Goal: Task Accomplishment & Management: Manage account settings

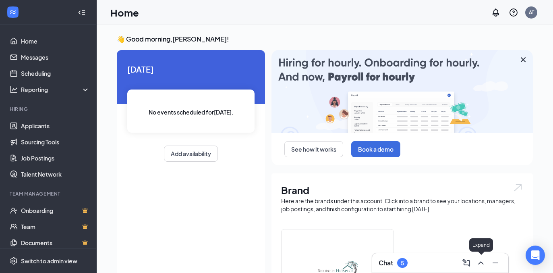
click at [480, 266] on icon "ChevronUp" at bounding box center [481, 263] width 10 height 10
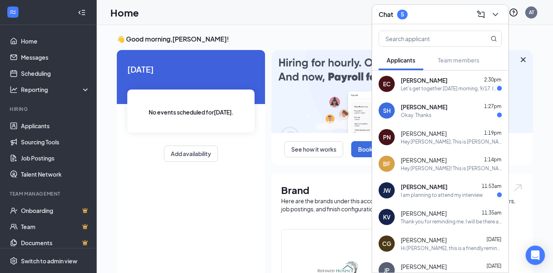
click at [463, 85] on div "Let's get together [DATE] morning, 9/17. I can be wherever you need me to be at…" at bounding box center [449, 88] width 96 height 7
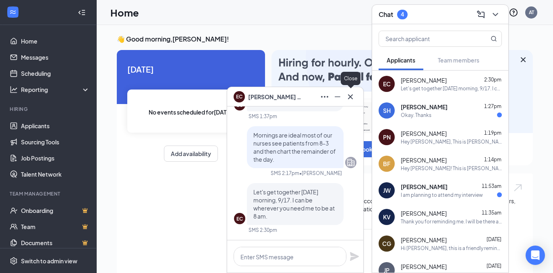
click at [355, 93] on icon "Cross" at bounding box center [350, 97] width 10 height 10
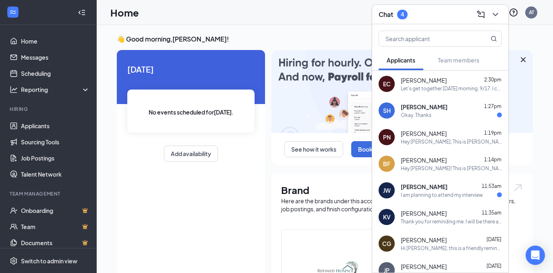
click at [416, 119] on div "SH [PERSON_NAME] 1:27pm Okay. Thanks" at bounding box center [440, 110] width 136 height 27
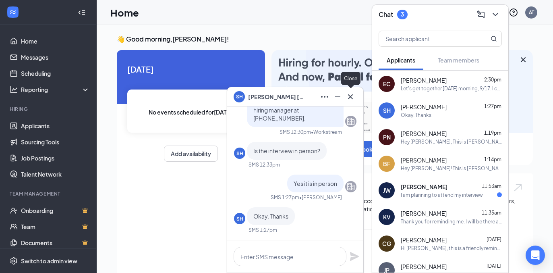
click at [352, 99] on icon "Cross" at bounding box center [350, 97] width 10 height 10
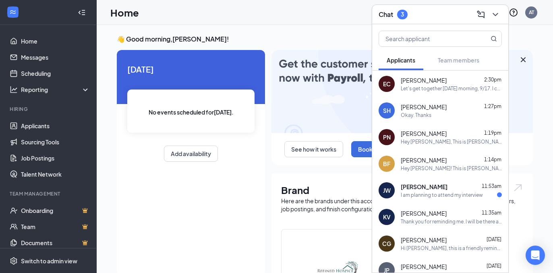
click at [426, 186] on span "[PERSON_NAME]" at bounding box center [424, 186] width 47 height 8
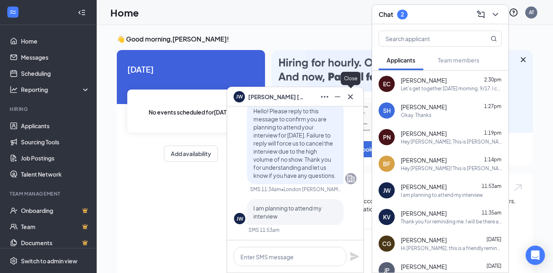
click at [356, 95] on button at bounding box center [350, 96] width 13 height 13
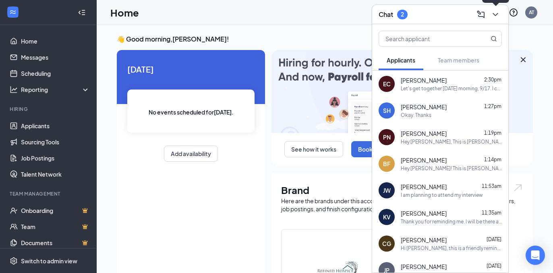
click at [495, 16] on icon "ChevronDown" at bounding box center [495, 15] width 10 height 10
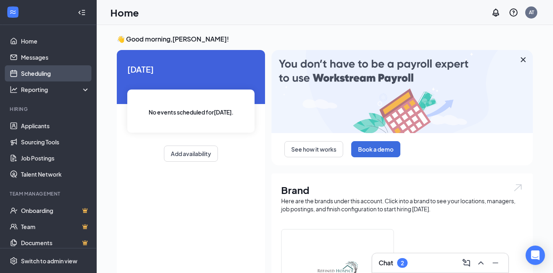
click at [29, 75] on link "Scheduling" at bounding box center [55, 73] width 69 height 16
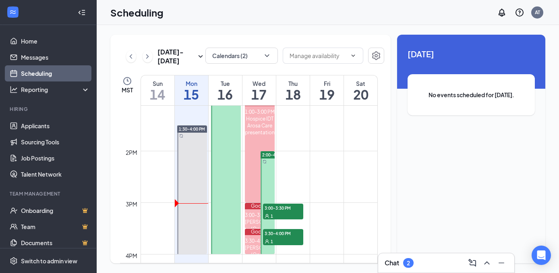
scroll to position [647, 0]
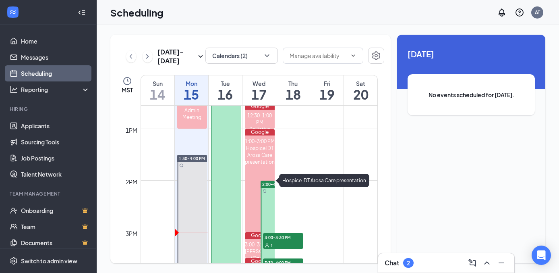
click at [213, 167] on div at bounding box center [226, 103] width 30 height 360
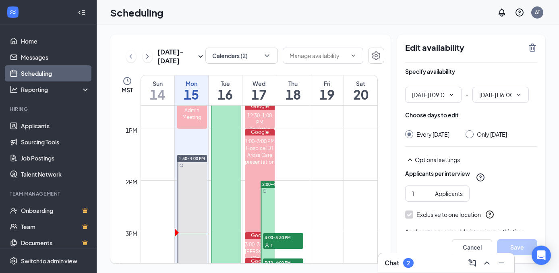
type input "09:00 AM"
type input "04:00 PM"
click at [534, 49] on icon "TrashOutline" at bounding box center [532, 47] width 7 height 8
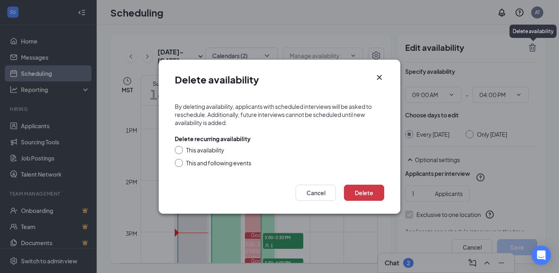
click at [209, 149] on div "This availability" at bounding box center [205, 150] width 38 height 8
click at [180, 149] on input "This availability" at bounding box center [178, 149] width 6 height 6
radio input "true"
click at [363, 192] on button "Delete" at bounding box center [364, 192] width 40 height 16
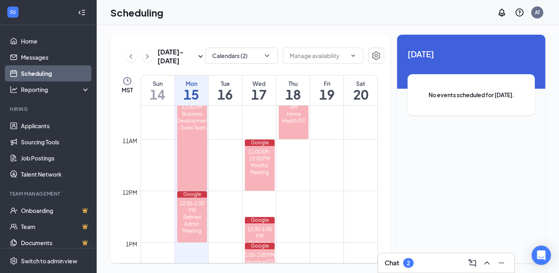
scroll to position [696, 0]
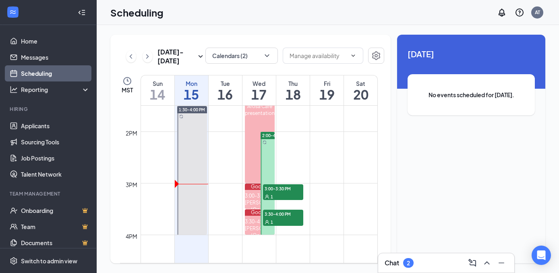
click at [285, 188] on span "3:00-3:30 PM" at bounding box center [283, 188] width 40 height 8
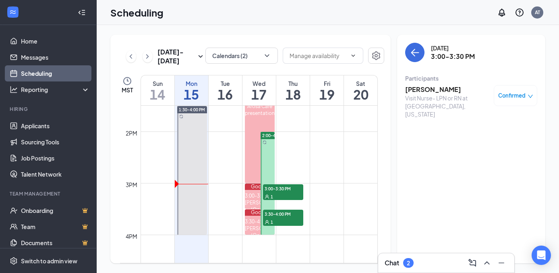
click at [285, 221] on div "1" at bounding box center [283, 221] width 40 height 8
click at [418, 57] on icon "ArrowLeft" at bounding box center [415, 53] width 10 height 10
